Goal: Information Seeking & Learning: Learn about a topic

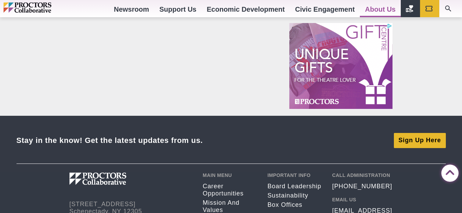
scroll to position [564, 0]
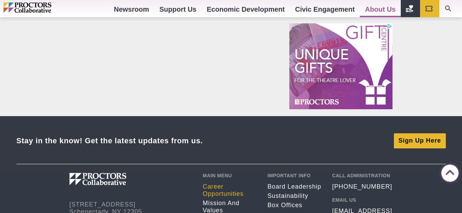
click at [213, 194] on link "Career opportunities" at bounding box center [230, 190] width 54 height 14
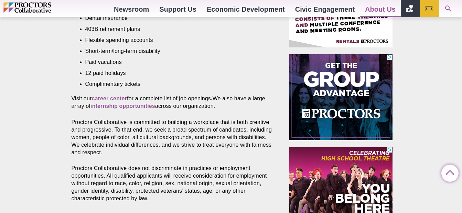
scroll to position [344, 0]
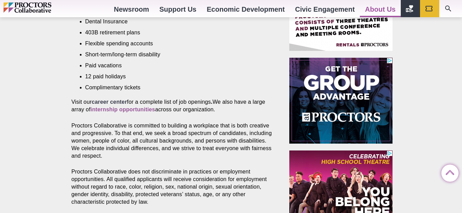
click at [115, 99] on strong "career center" at bounding box center [108, 102] width 35 height 6
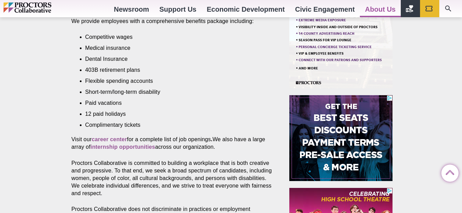
scroll to position [316, 0]
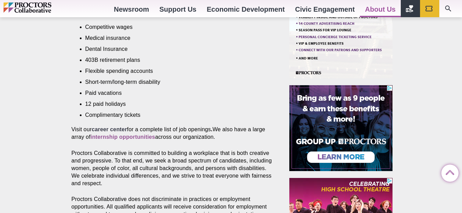
click at [118, 127] on strong "career center" at bounding box center [108, 130] width 35 height 6
